Goal: Answer question/provide support

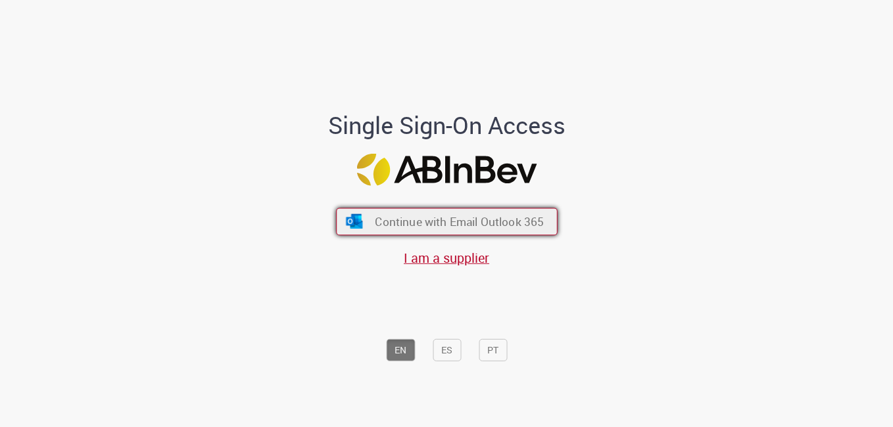
click at [426, 209] on button "Continue with Email Outlook 365" at bounding box center [447, 222] width 222 height 28
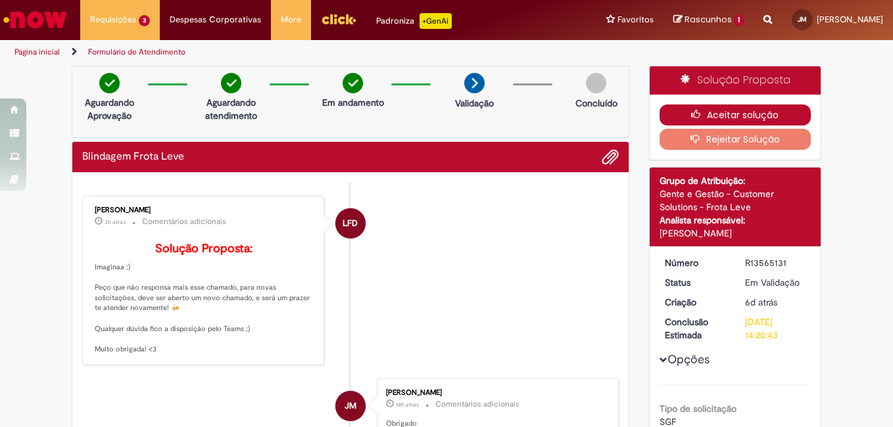
click at [751, 120] on button "Aceitar solução" at bounding box center [735, 115] width 152 height 21
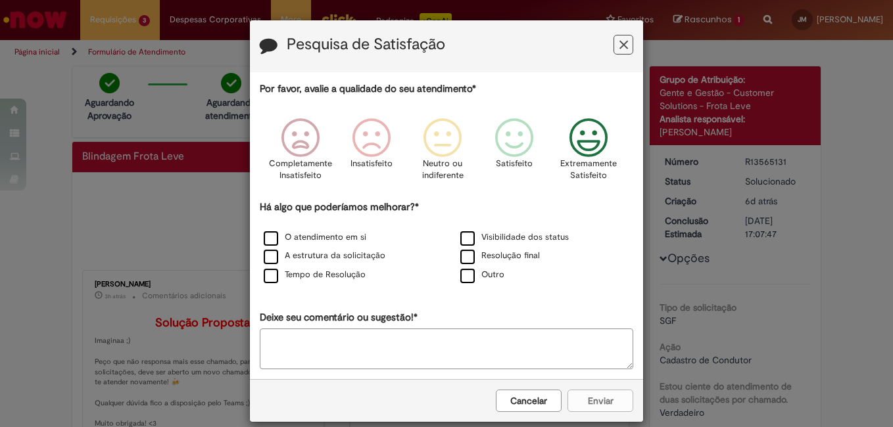
click at [577, 139] on icon "Feedback" at bounding box center [588, 137] width 49 height 39
click at [486, 253] on label "Resolução final" at bounding box center [500, 256] width 80 height 12
drag, startPoint x: 593, startPoint y: 407, endPoint x: 635, endPoint y: 375, distance: 53.0
click at [594, 409] on button "Enviar" at bounding box center [600, 401] width 66 height 22
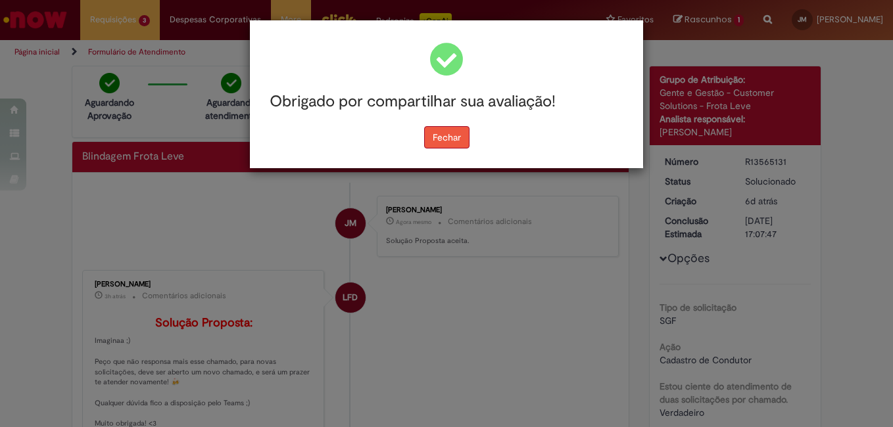
click at [454, 136] on button "Fechar" at bounding box center [446, 137] width 45 height 22
